Goal: Information Seeking & Learning: Learn about a topic

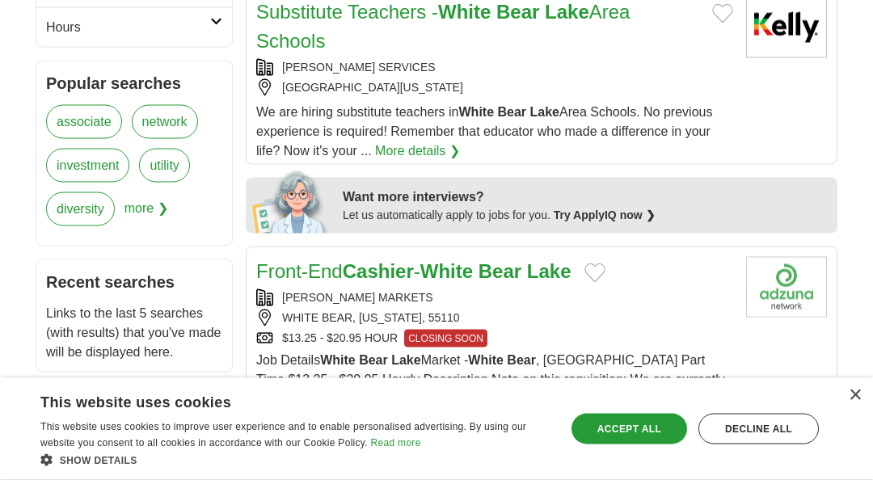
scroll to position [687, 0]
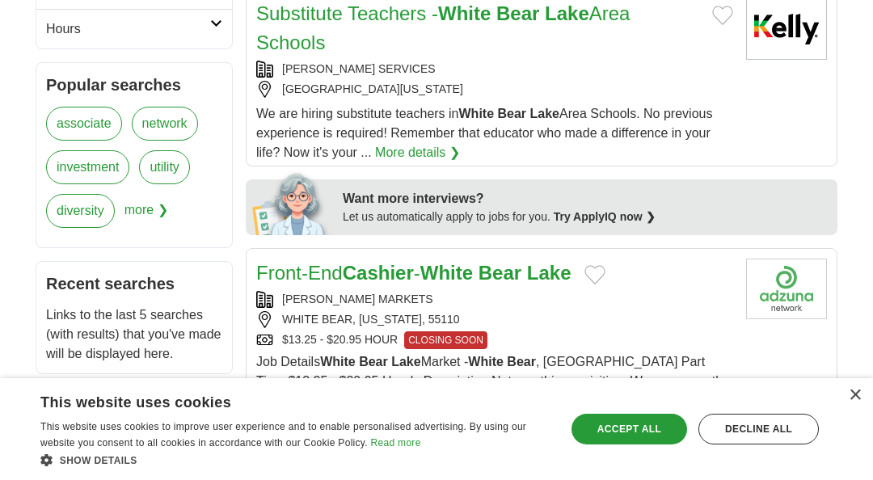
click at [623, 433] on link "More details ❯" at bounding box center [665, 439] width 85 height 19
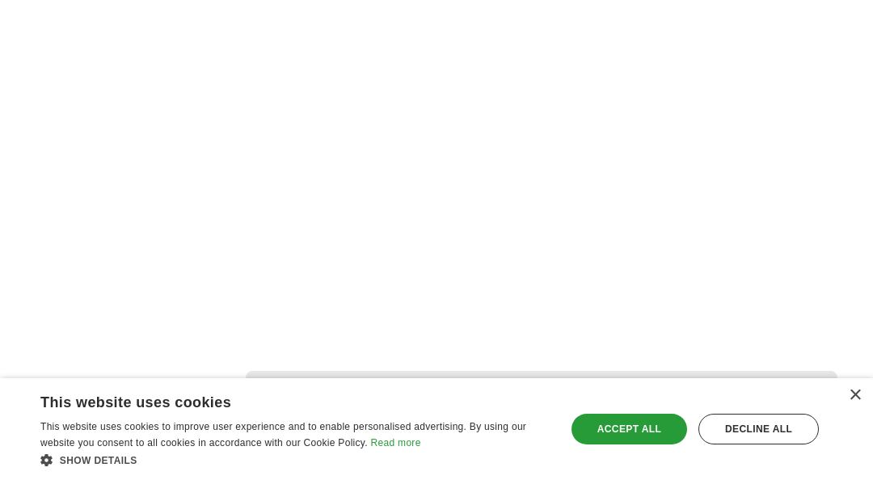
scroll to position [3172, 0]
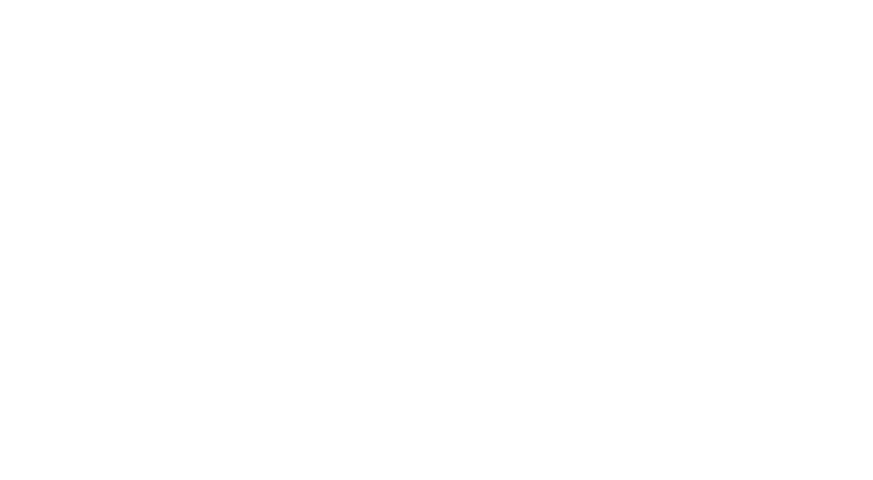
scroll to position [2970, 0]
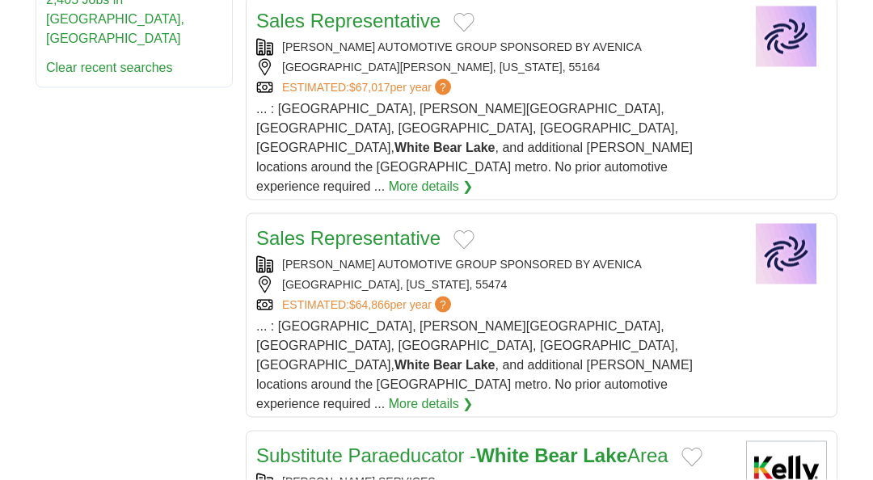
scroll to position [1061, 0]
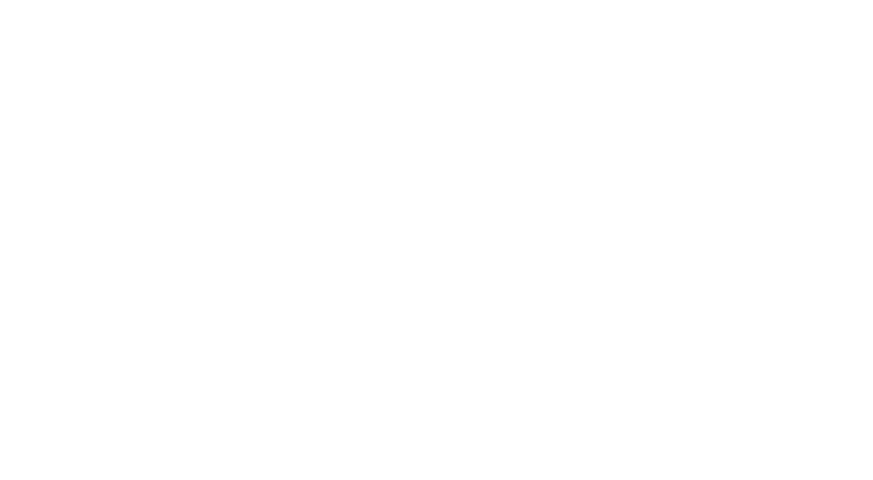
scroll to position [3015, 0]
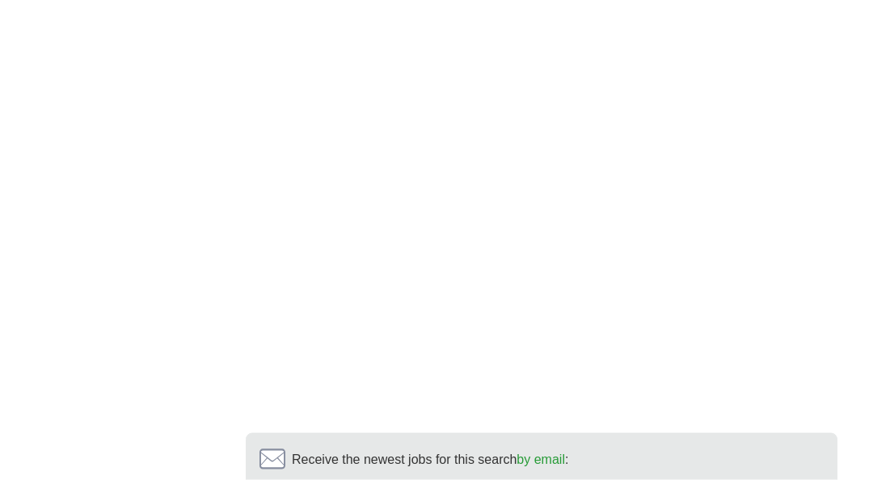
scroll to position [2995, 0]
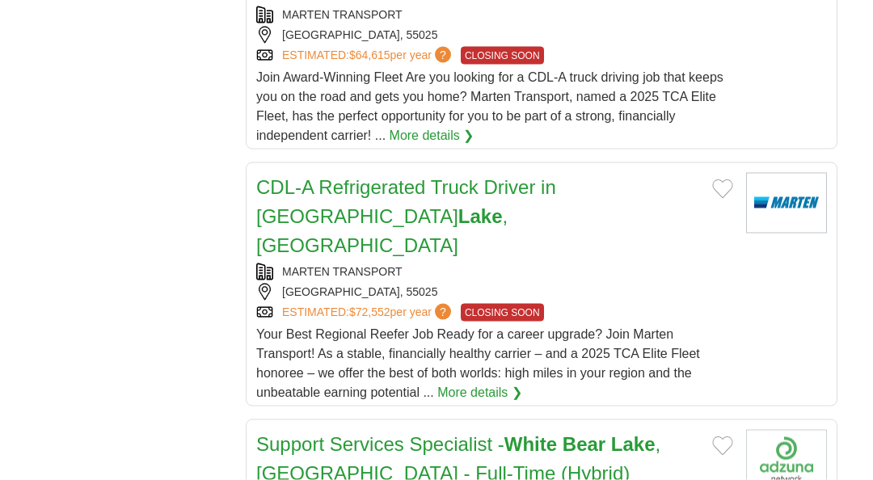
scroll to position [1916, 0]
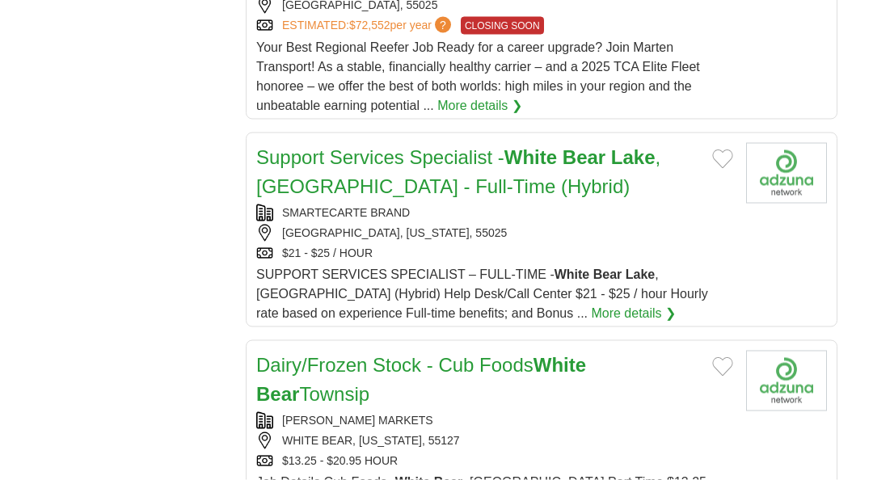
scroll to position [2202, 0]
click at [591, 303] on link "More details ❯" at bounding box center [633, 312] width 85 height 19
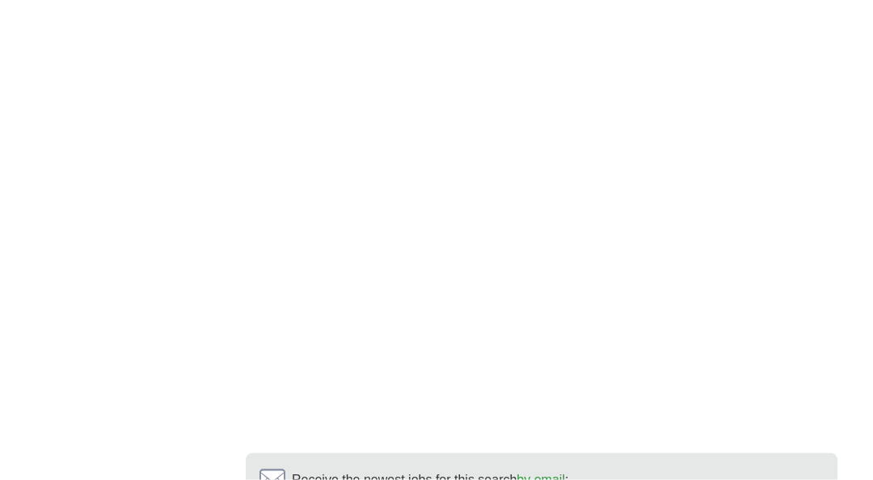
scroll to position [3211, 0]
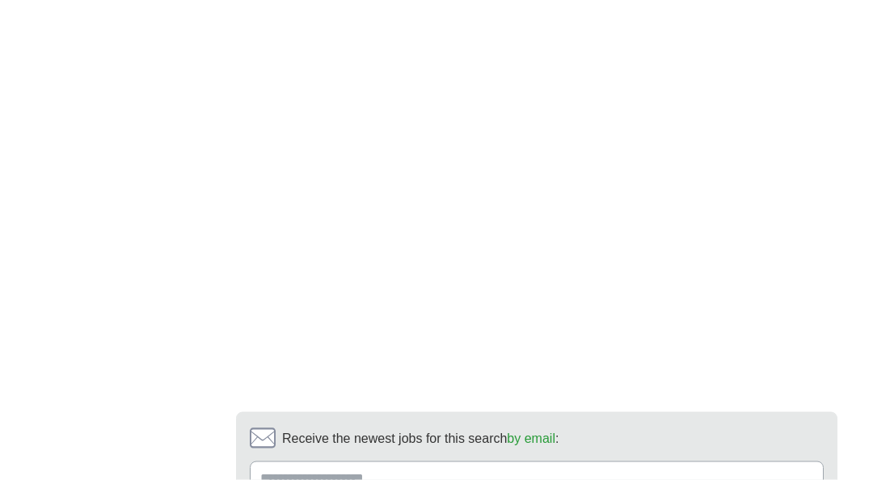
scroll to position [3078, 0]
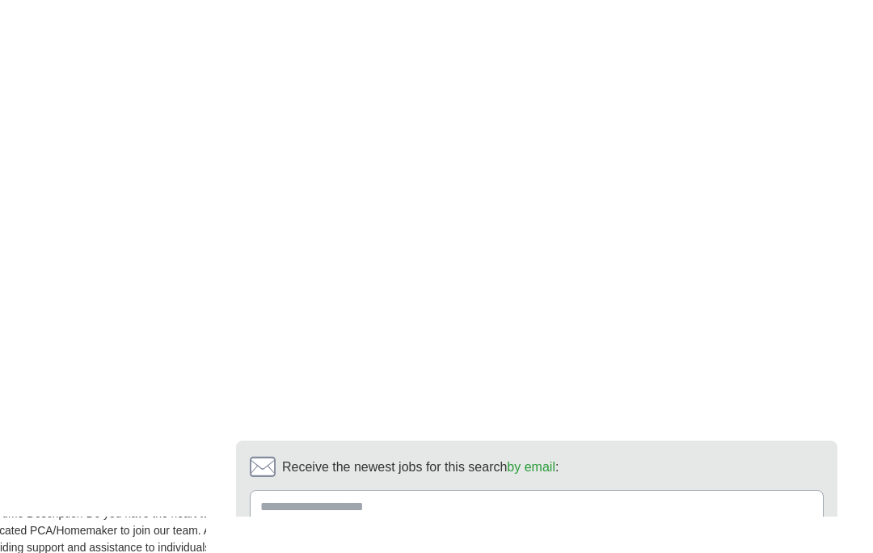
scroll to position [3148, 0]
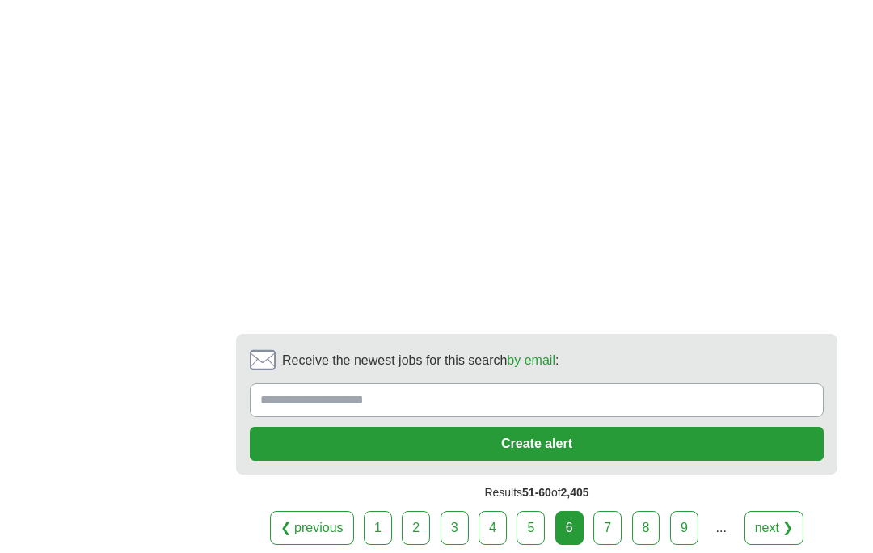
click at [606, 511] on link "7" at bounding box center [608, 528] width 28 height 34
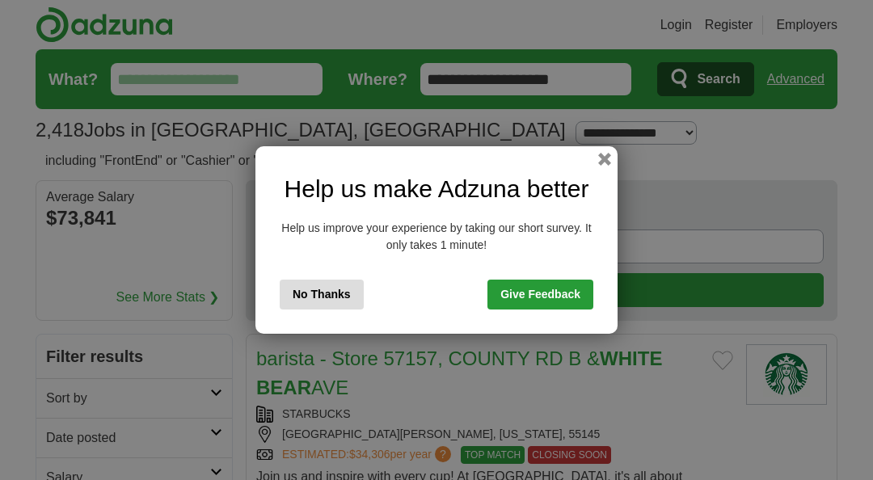
click at [611, 157] on button "button" at bounding box center [604, 159] width 13 height 13
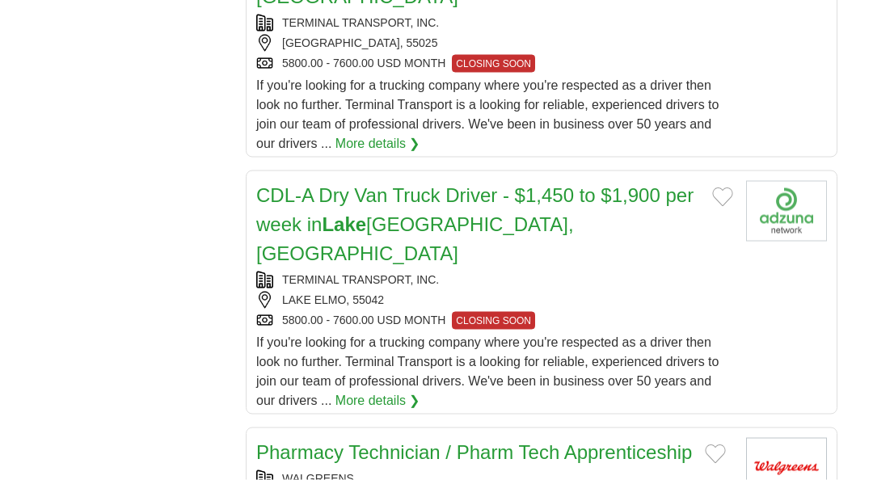
scroll to position [2044, 0]
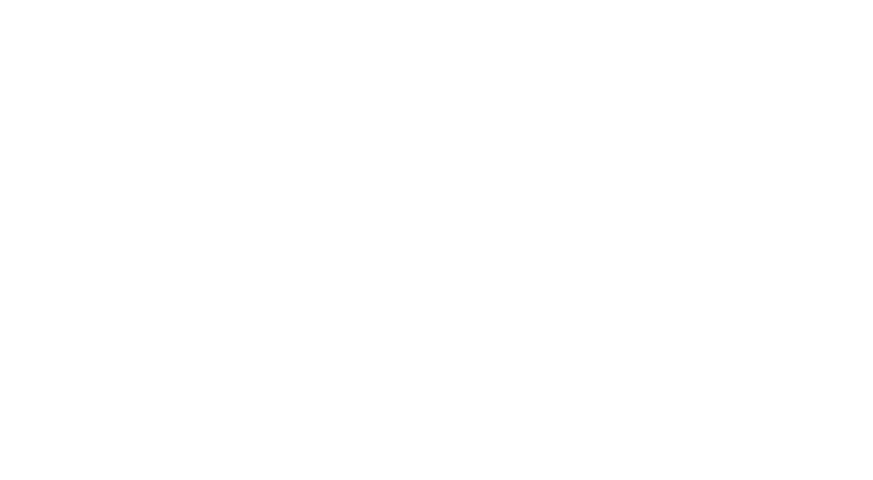
scroll to position [3167, 0]
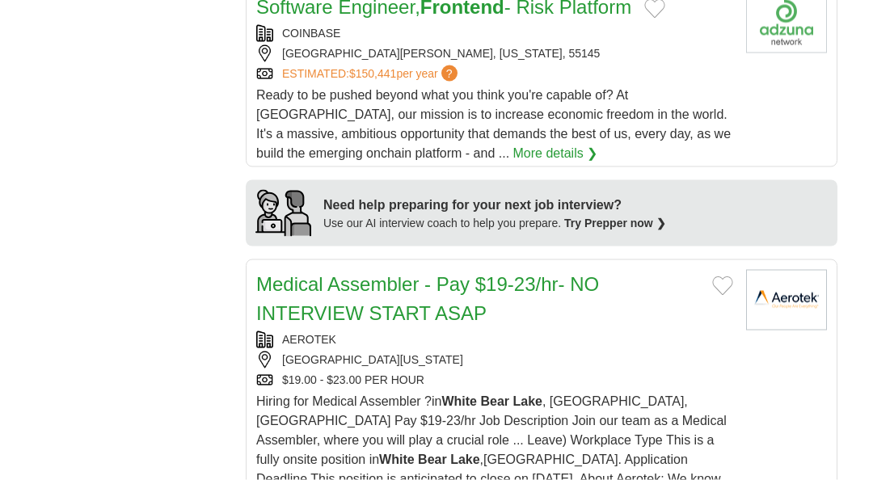
scroll to position [1501, 0]
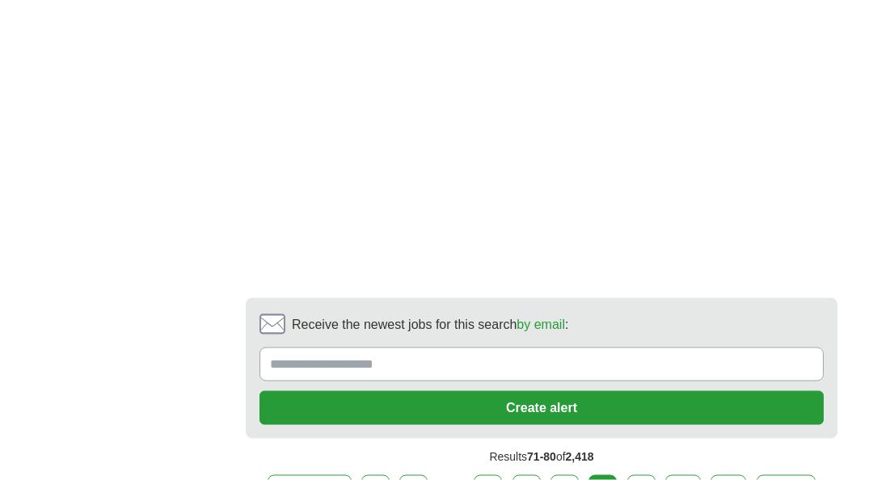
scroll to position [3019, 0]
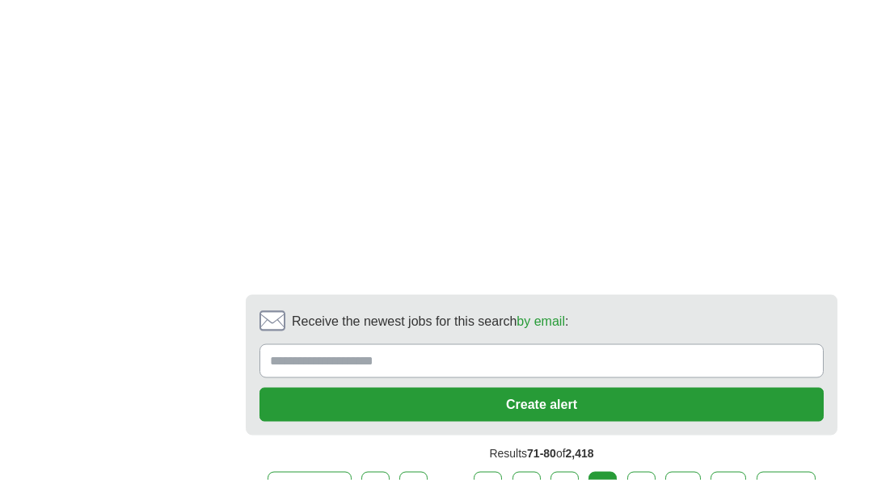
click at [640, 492] on link "9" at bounding box center [642, 489] width 28 height 34
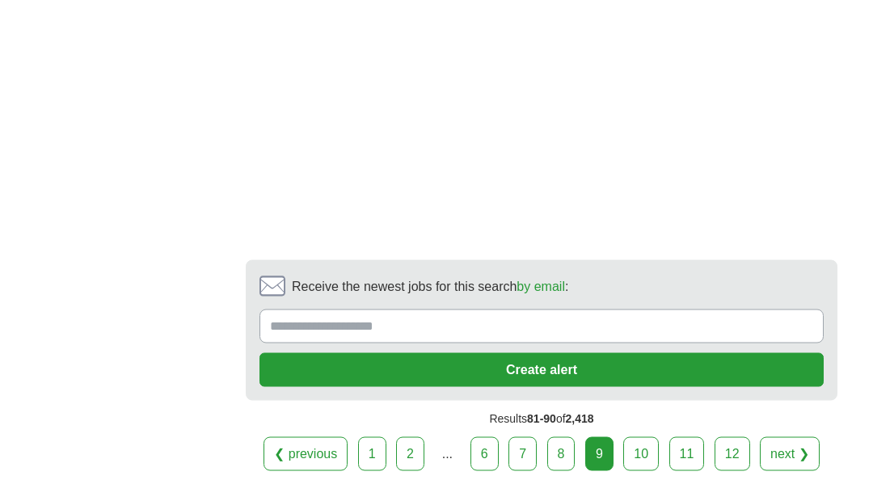
scroll to position [3113, 0]
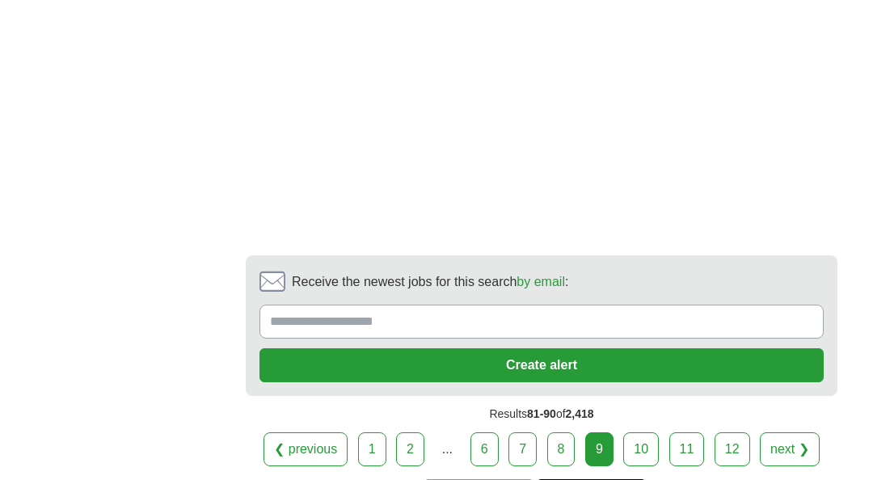
click at [638, 467] on link "10" at bounding box center [641, 450] width 36 height 34
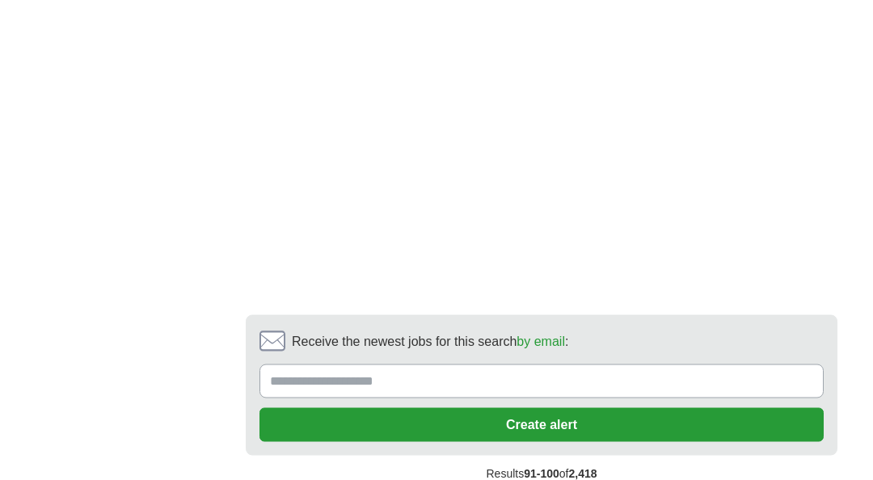
scroll to position [3091, 0]
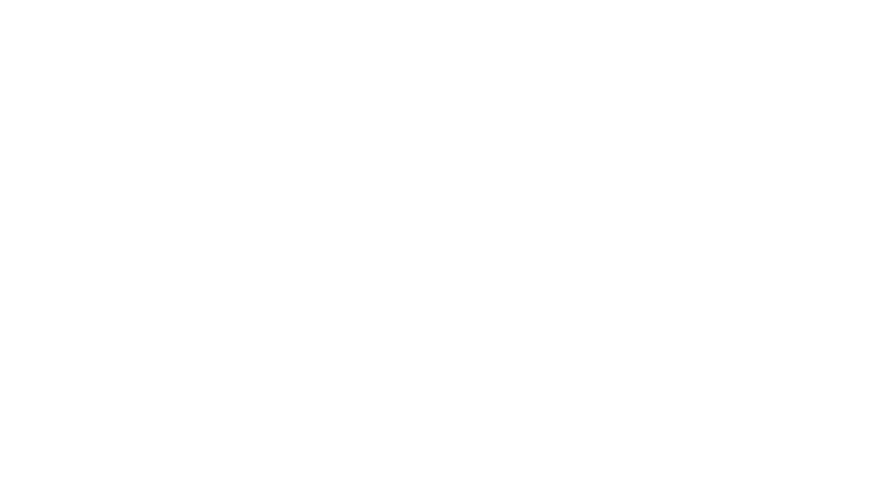
scroll to position [3142, 0]
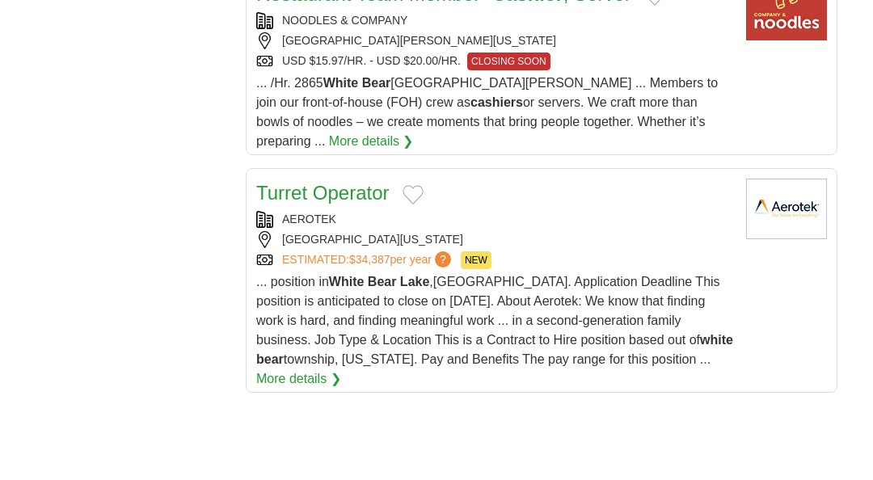
scroll to position [2109, 0]
